Goal: Transaction & Acquisition: Subscribe to service/newsletter

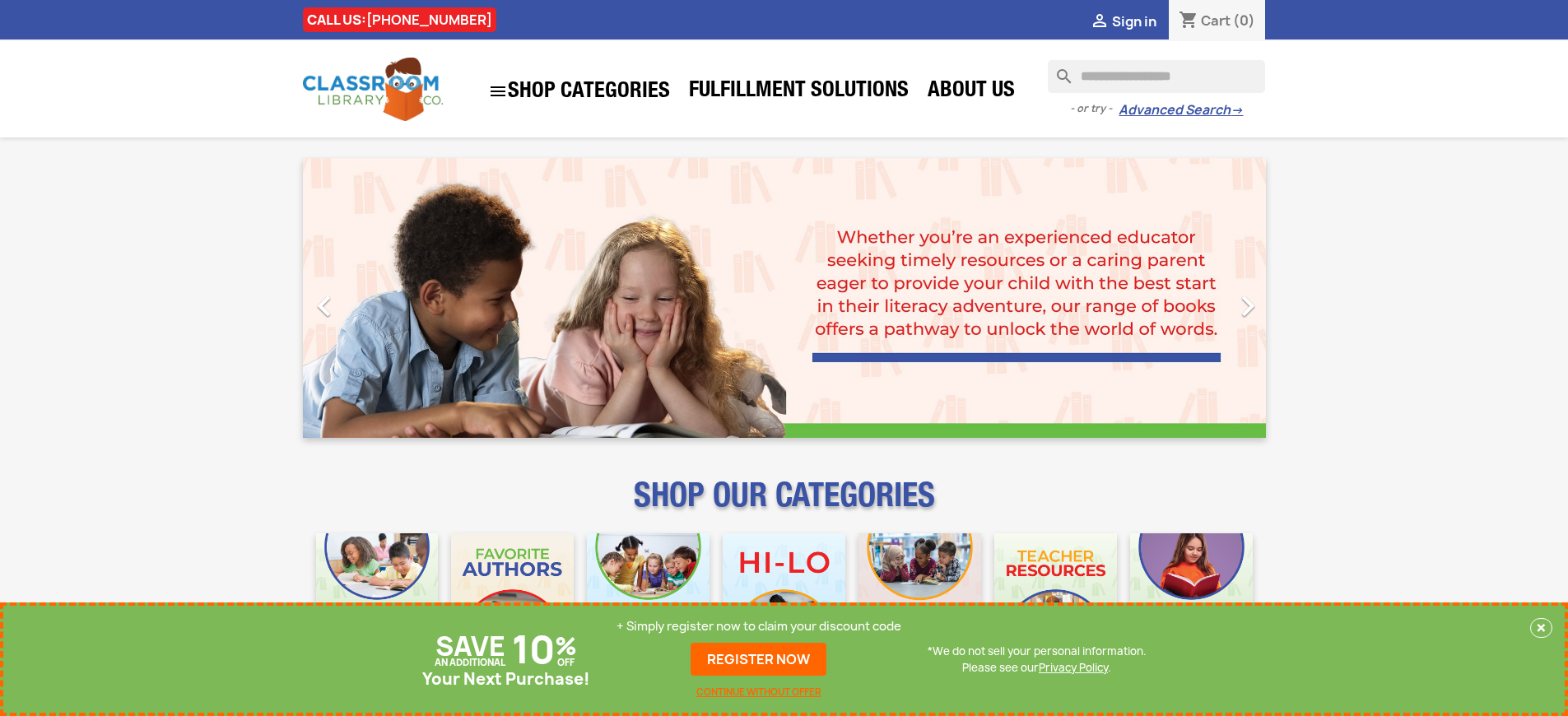
click at [759, 626] on p "+ Simply register now to claim your discount code" at bounding box center [758, 626] width 285 height 16
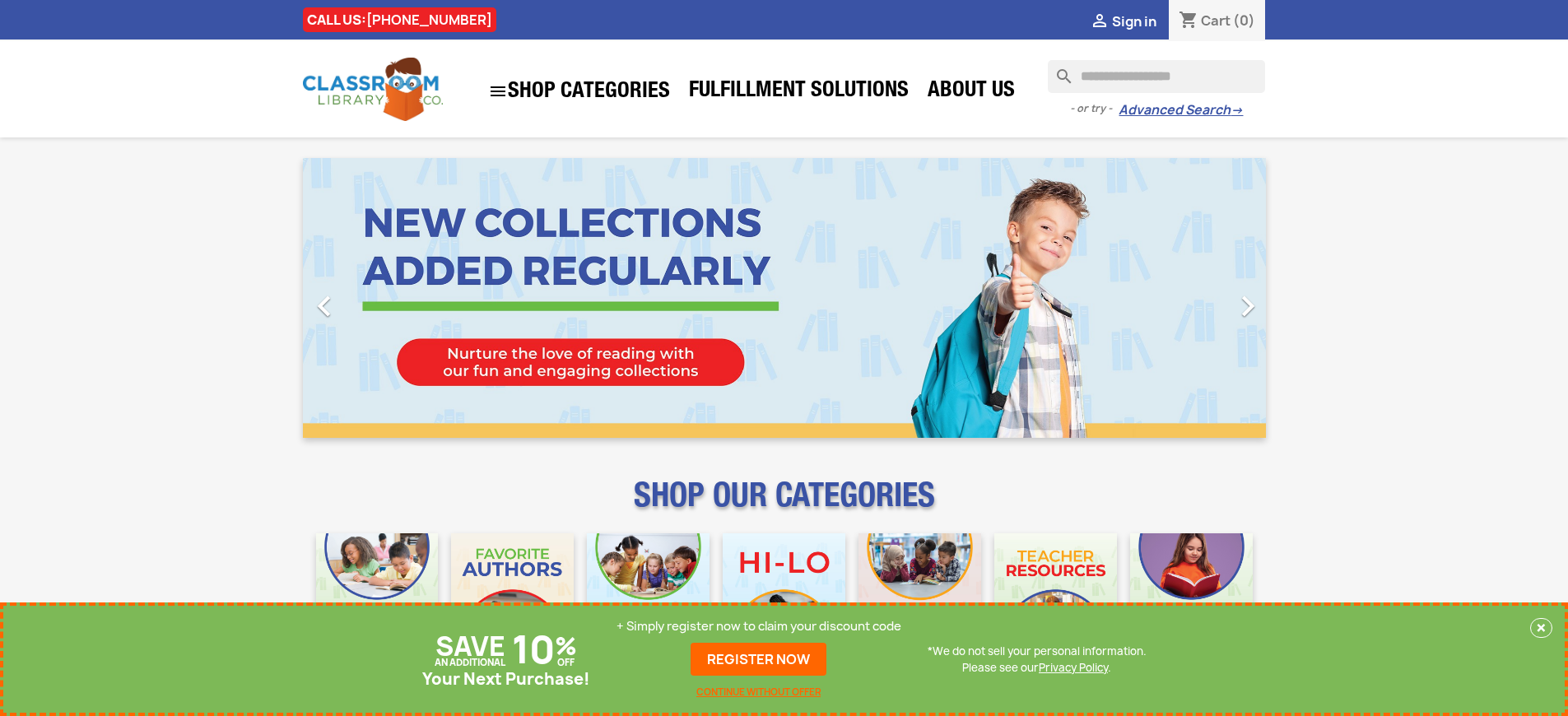
click at [759, 626] on p "+ Simply register now to claim your discount code" at bounding box center [758, 626] width 285 height 16
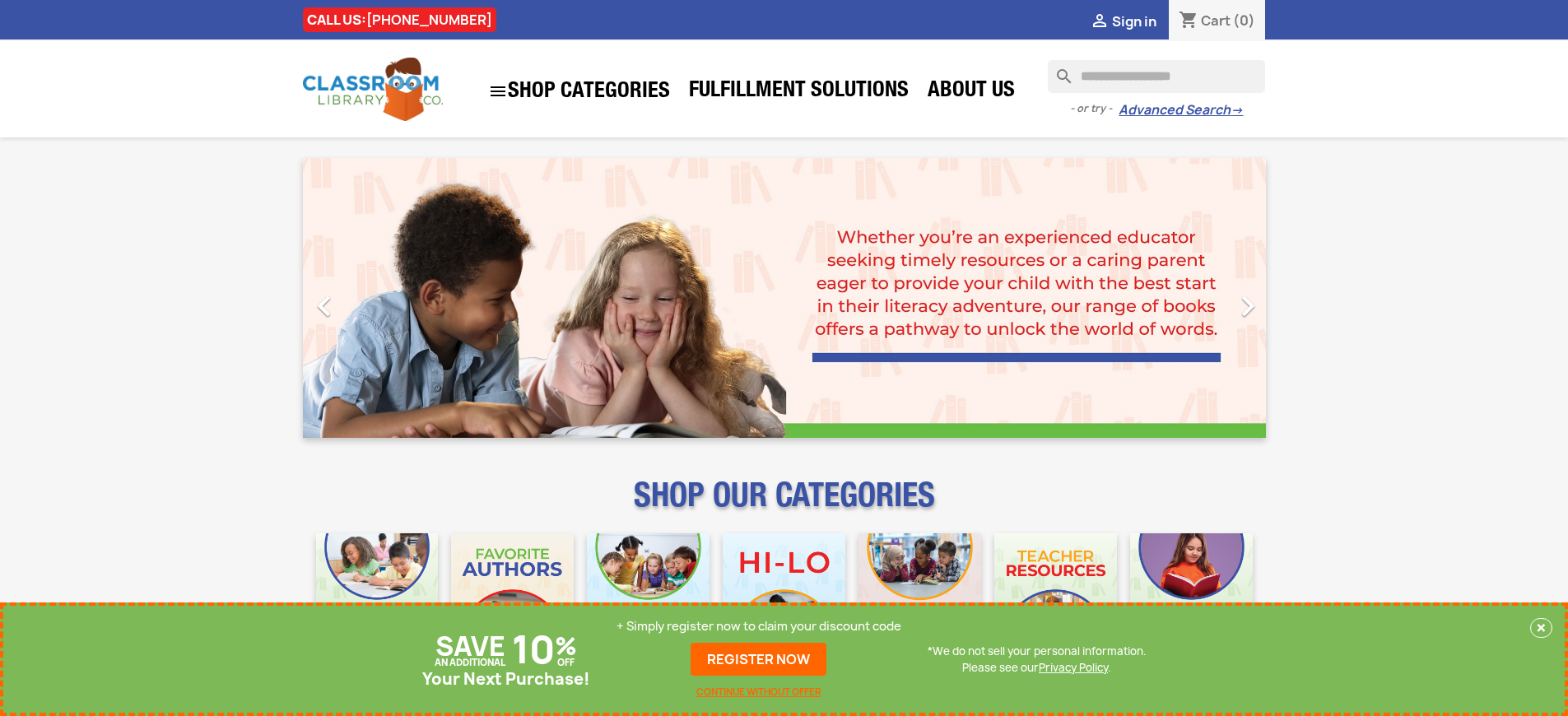
click at [759, 626] on p "+ Simply register now to claim your discount code" at bounding box center [758, 626] width 285 height 16
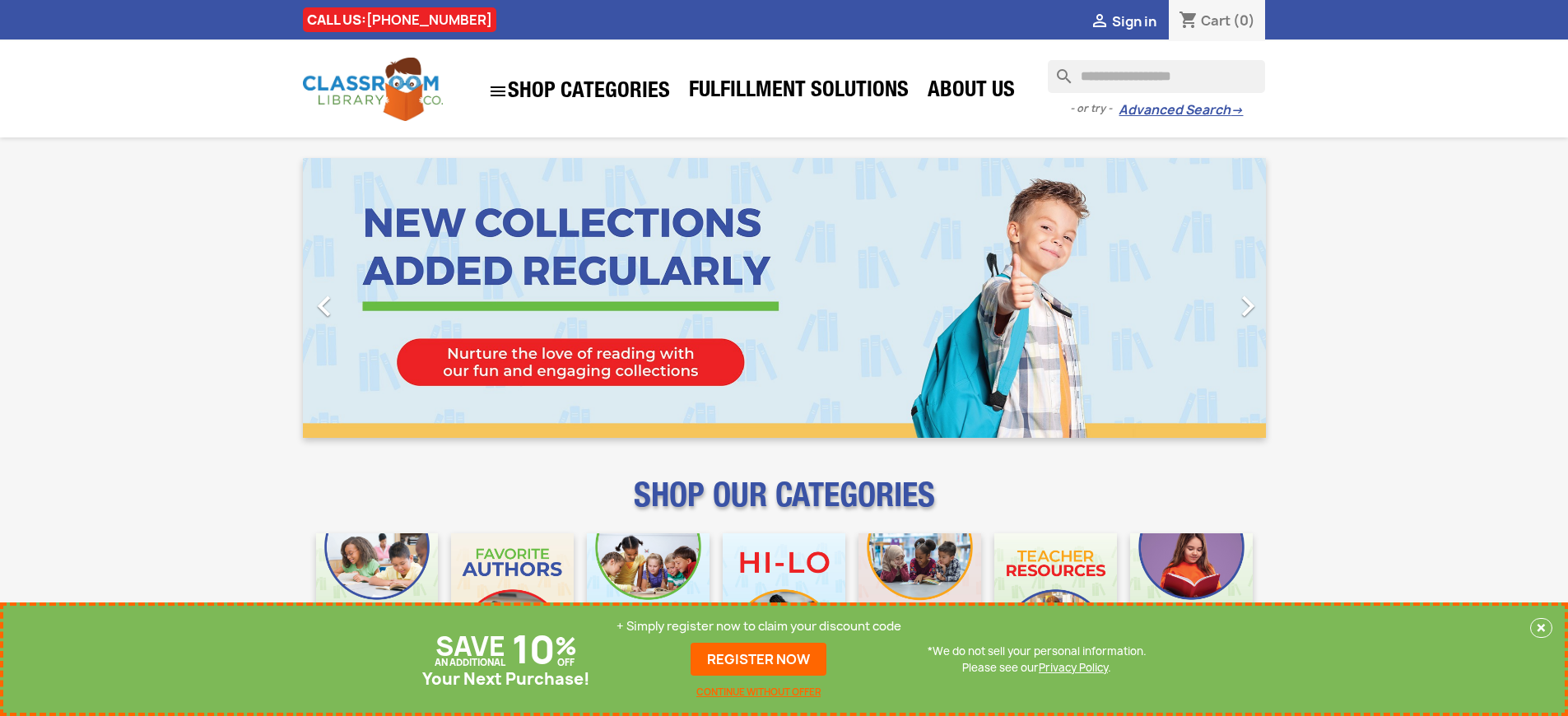
click at [759, 626] on p "+ Simply register now to claim your discount code" at bounding box center [758, 626] width 285 height 16
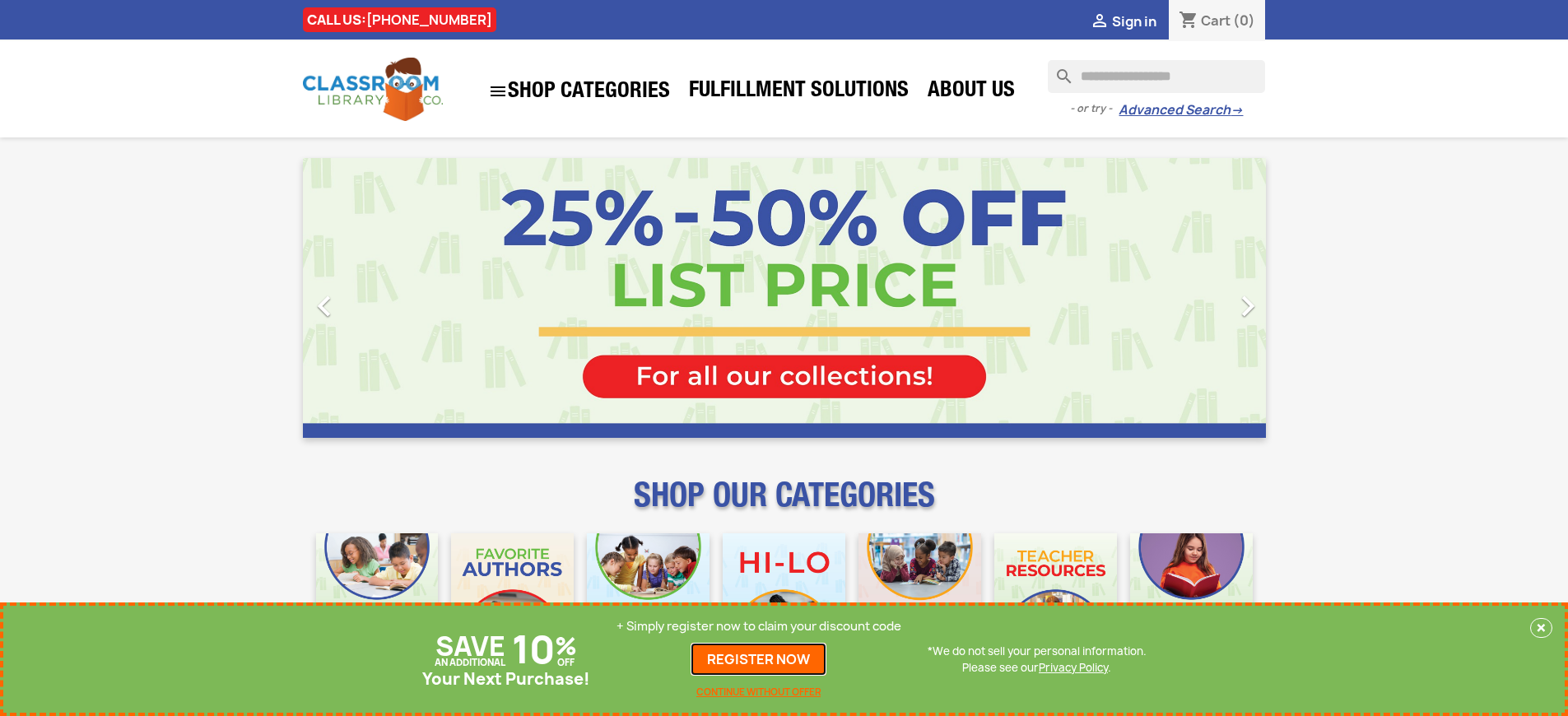
click at [759, 659] on link "REGISTER NOW" at bounding box center [758, 659] width 136 height 33
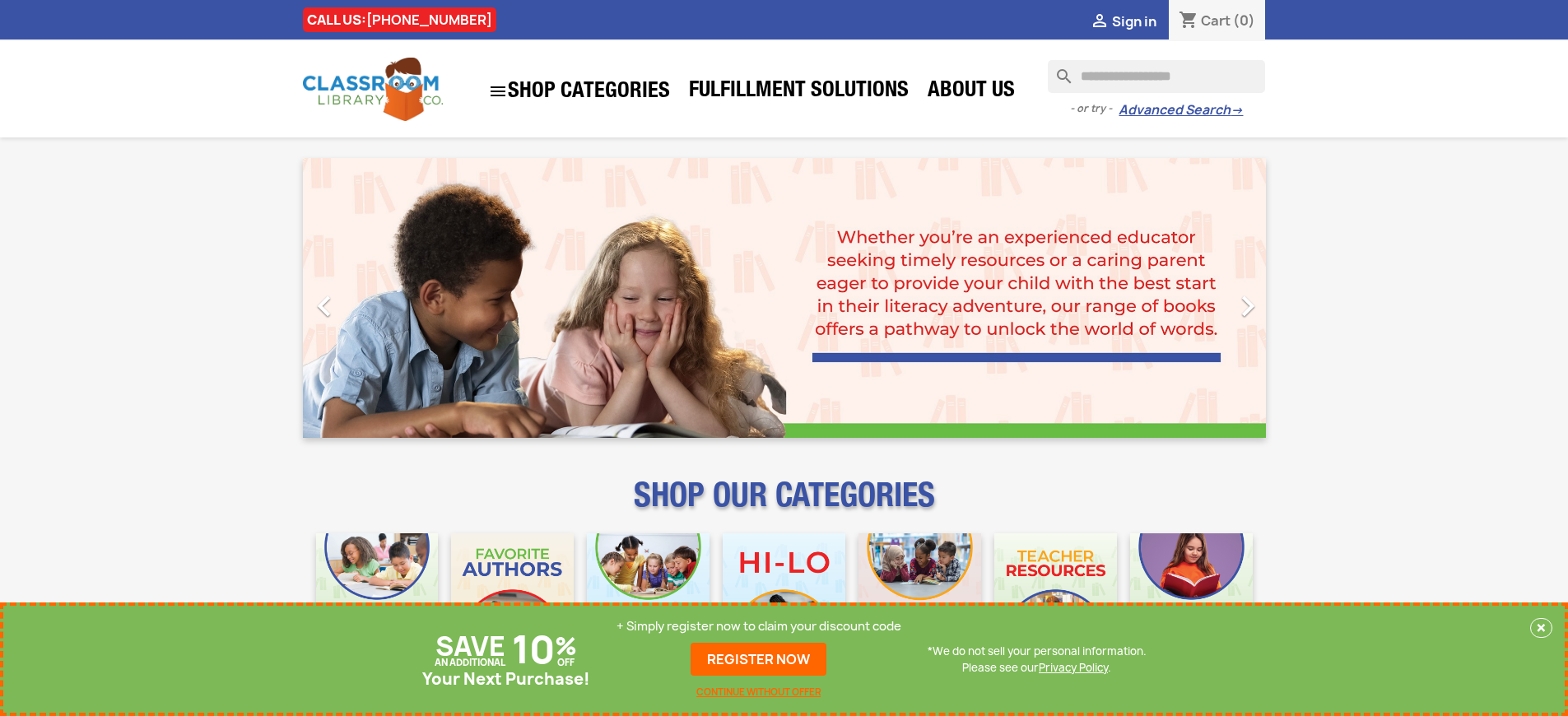
click at [759, 626] on p "+ Simply register now to claim your discount code" at bounding box center [758, 626] width 285 height 16
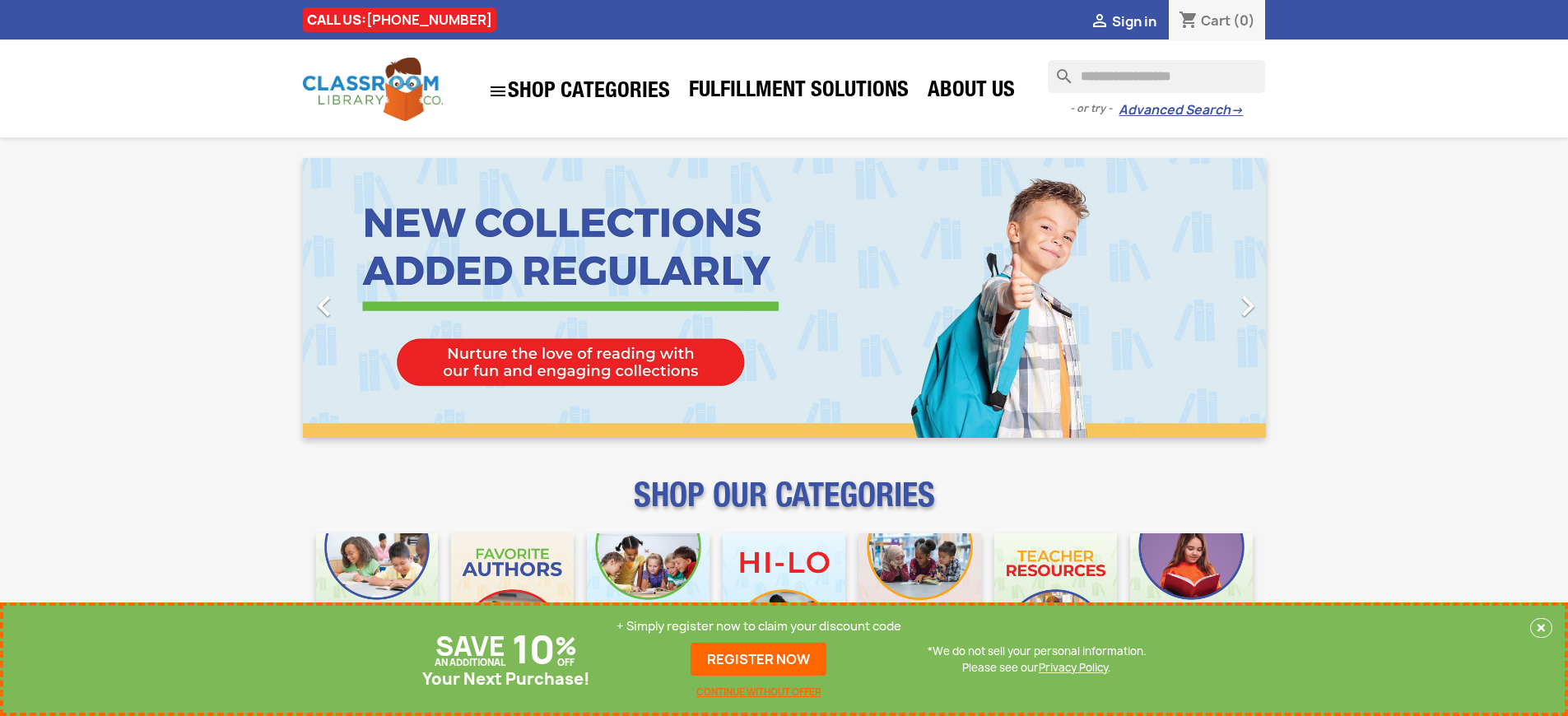
click at [759, 626] on p "+ Simply register now to claim your discount code" at bounding box center [758, 626] width 285 height 16
click at [759, 659] on link "REGISTER NOW" at bounding box center [758, 659] width 136 height 33
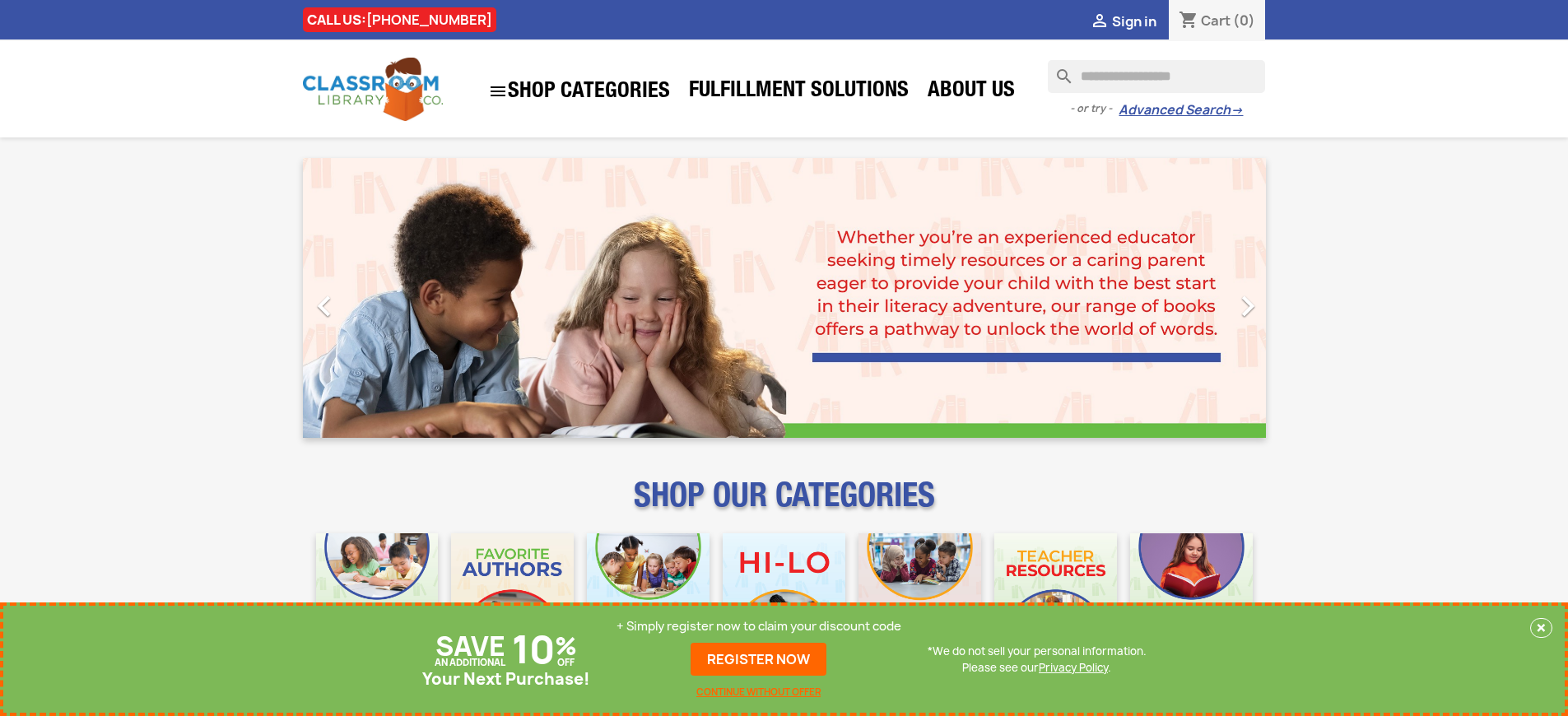
click at [759, 626] on p "+ Simply register now to claim your discount code" at bounding box center [758, 626] width 285 height 16
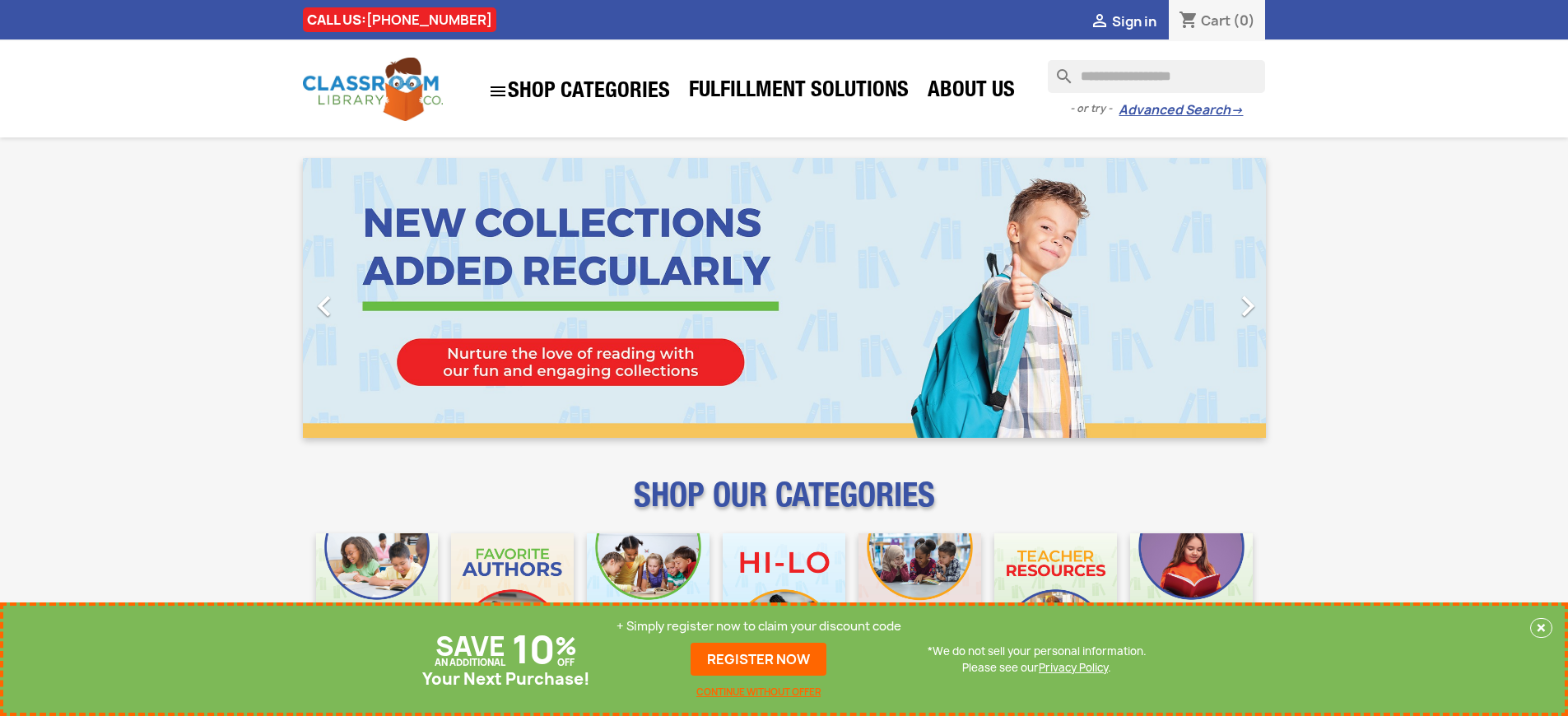
click at [759, 626] on p "+ Simply register now to claim your discount code" at bounding box center [758, 626] width 285 height 16
click at [759, 659] on link "REGISTER NOW" at bounding box center [758, 659] width 136 height 33
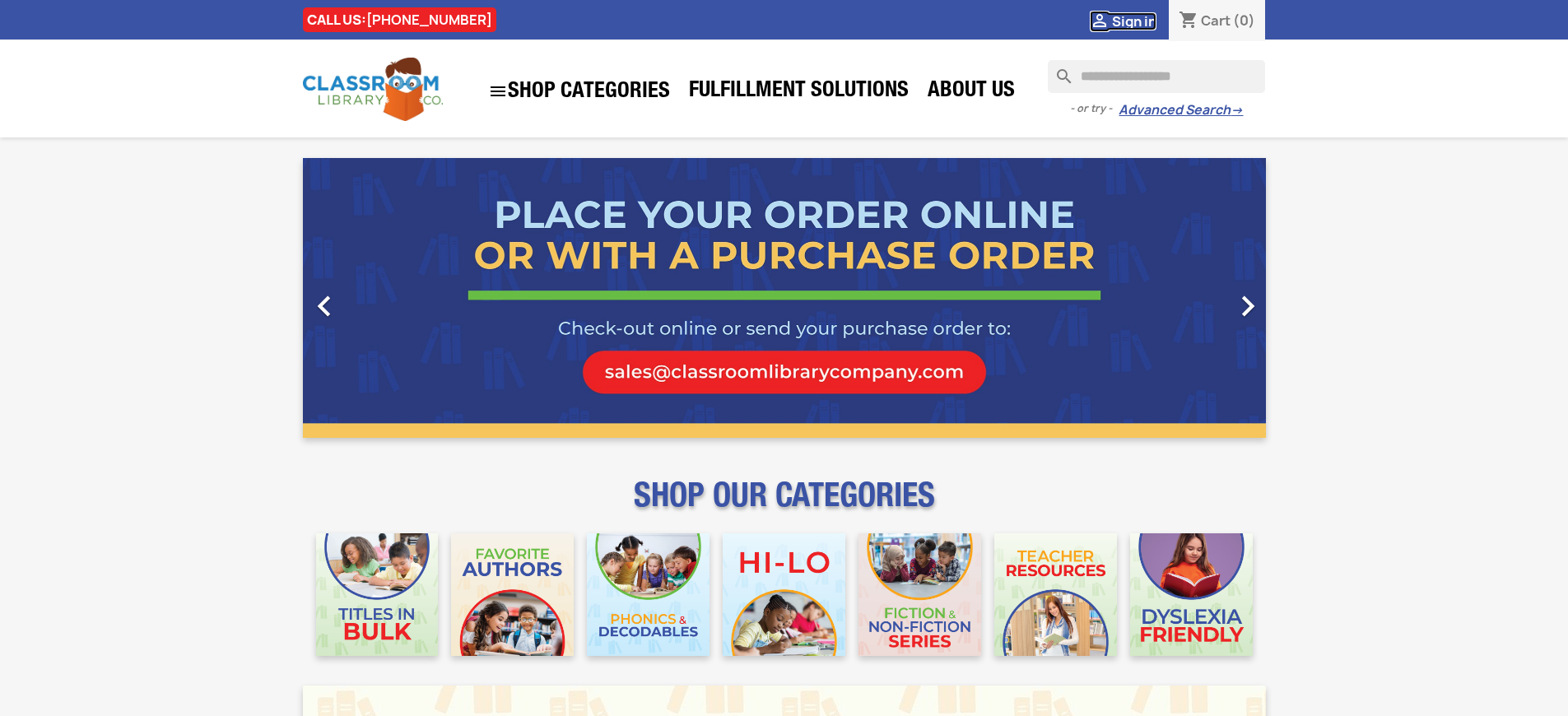
click at [1133, 21] on span "Sign in" at bounding box center [1134, 21] width 45 height 18
